Goal: Find specific page/section: Find specific page/section

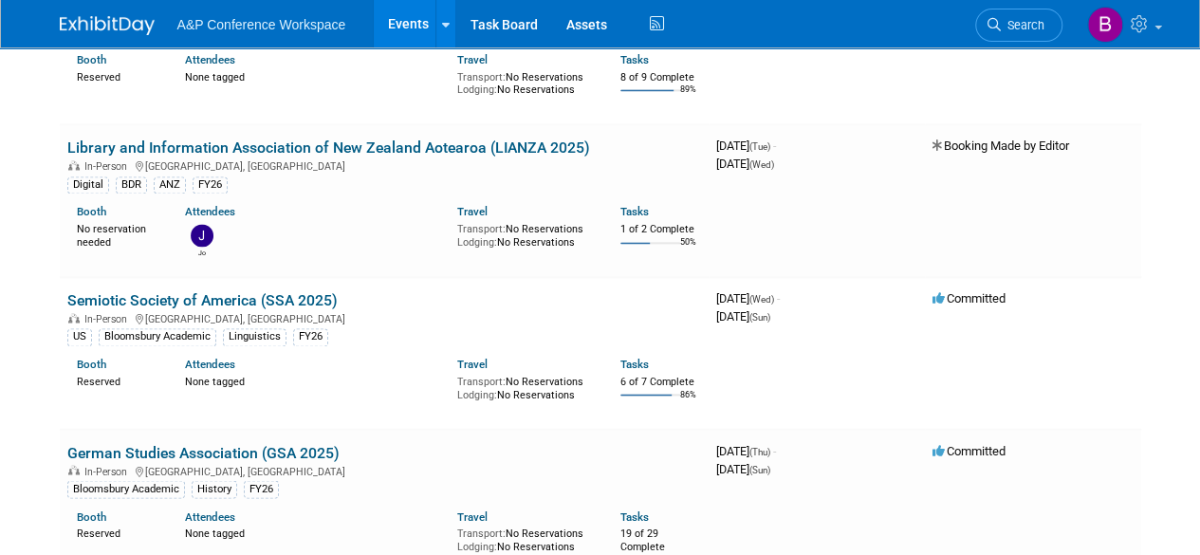
scroll to position [8640, 0]
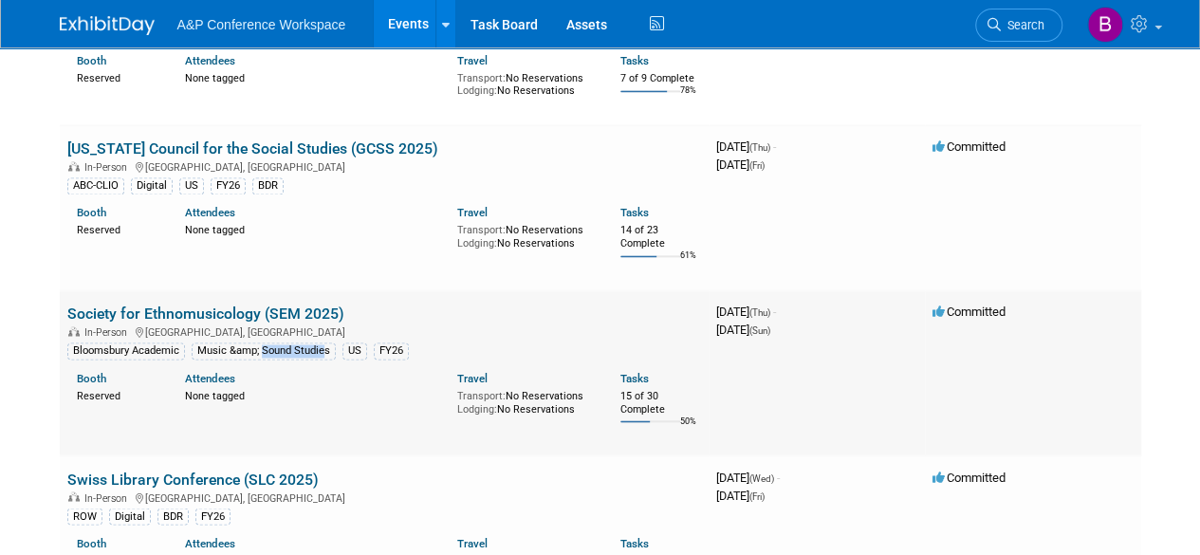
drag, startPoint x: 261, startPoint y: 313, endPoint x: 326, endPoint y: 310, distance: 65.5
click at [326, 343] on div "Music &amp; Sound Studies" at bounding box center [264, 351] width 144 height 17
click at [518, 158] on div "In-Person [GEOGRAPHIC_DATA], [GEOGRAPHIC_DATA]" at bounding box center [384, 165] width 634 height 15
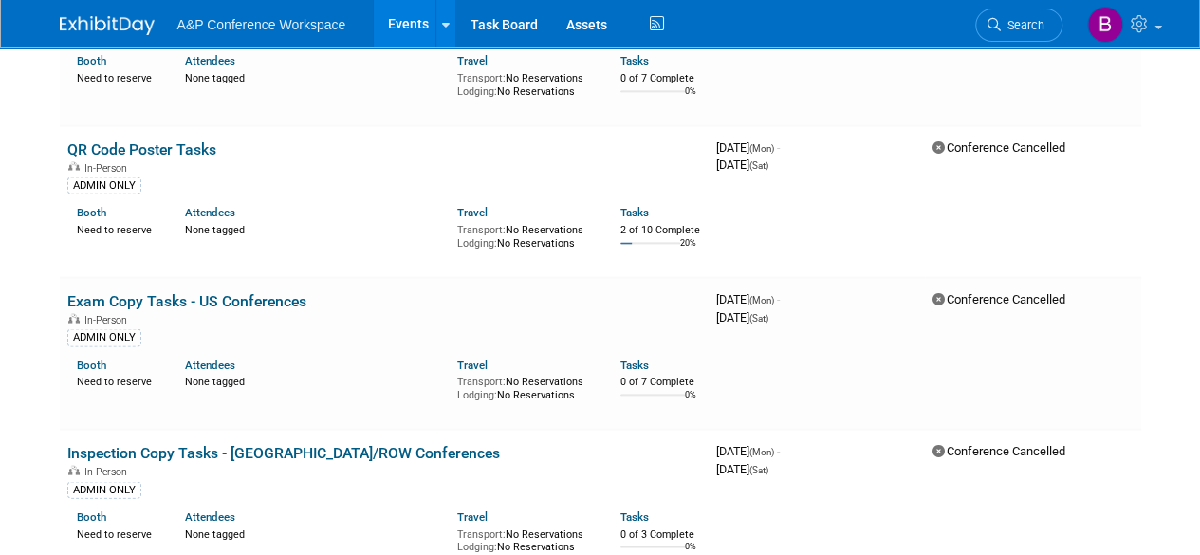
scroll to position [1435, 0]
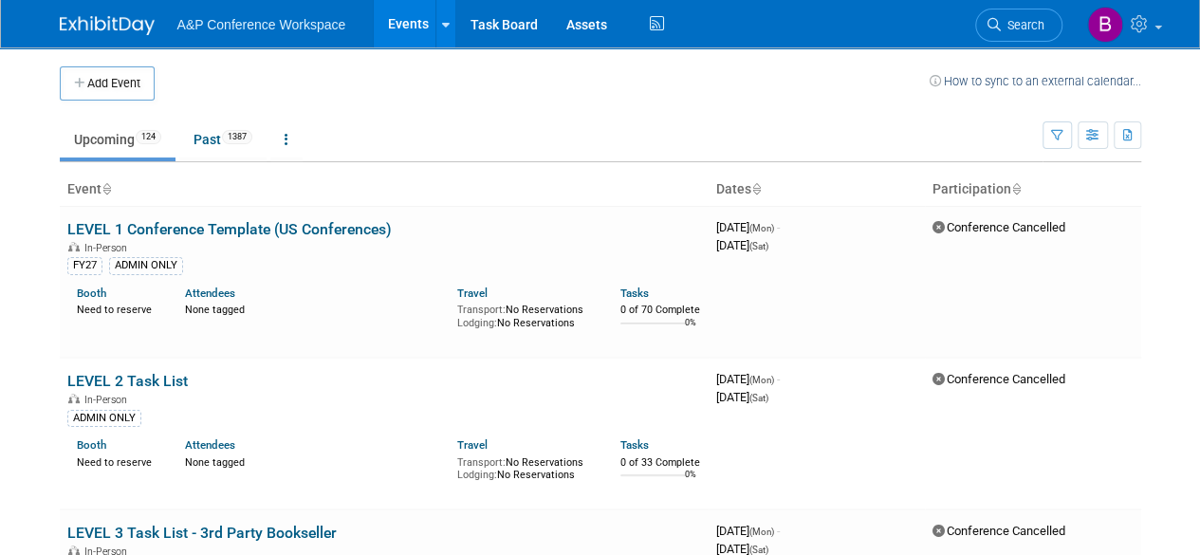
click at [512, 75] on td at bounding box center [542, 83] width 775 height 34
click at [201, 136] on link "Past 1387" at bounding box center [222, 139] width 87 height 36
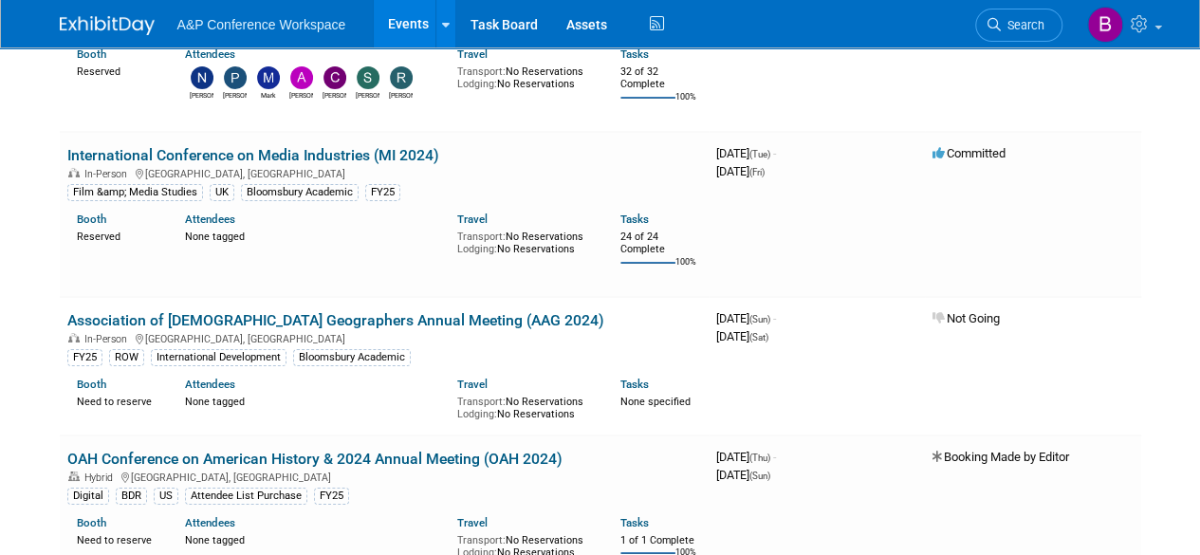
scroll to position [72665, 0]
